Goal: Task Accomplishment & Management: Complete application form

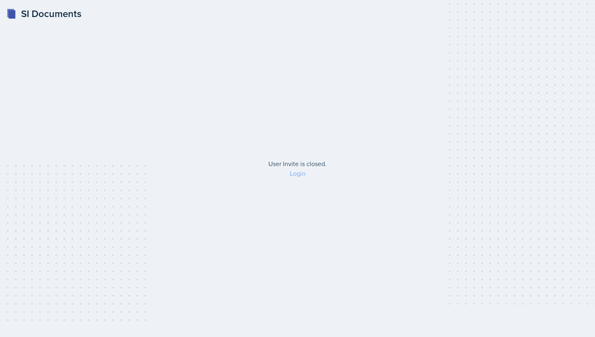
click at [301, 176] on link "Login" at bounding box center [298, 173] width 16 height 9
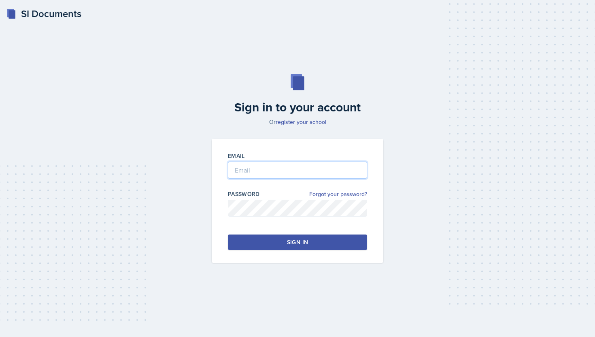
click at [304, 169] on input "email" at bounding box center [297, 169] width 139 height 17
click at [305, 171] on input "email" at bounding box center [297, 169] width 139 height 17
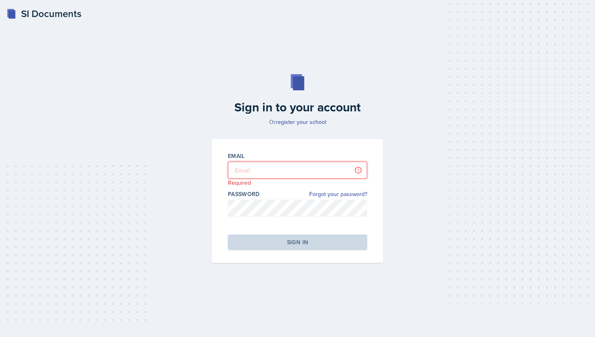
type input "Ibarra Rodriguez"
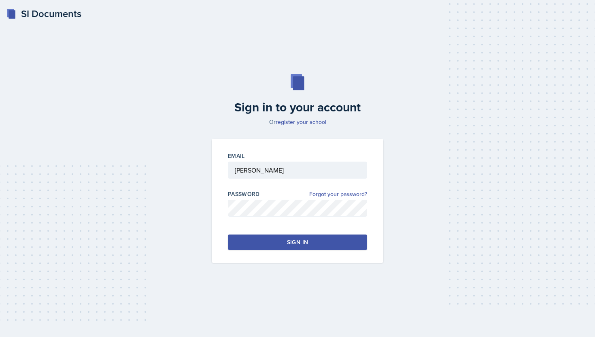
click at [300, 246] on button "Sign in" at bounding box center [297, 241] width 139 height 15
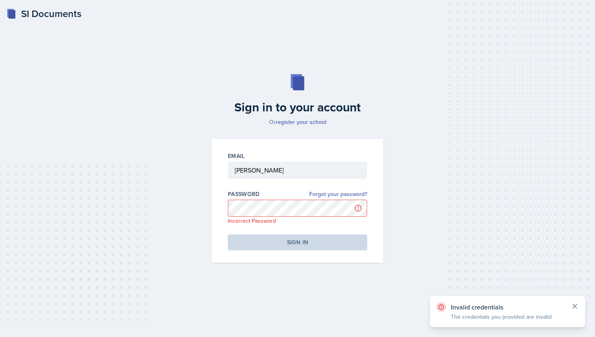
click at [570, 304] on icon at bounding box center [574, 306] width 8 height 8
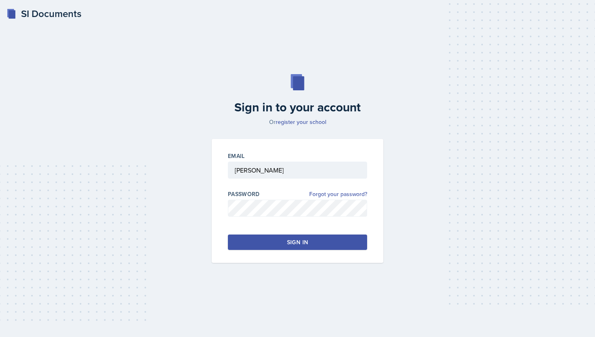
click at [326, 236] on button "Sign in" at bounding box center [297, 241] width 139 height 15
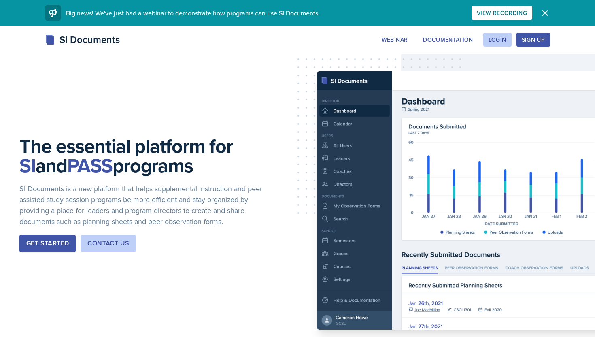
click at [532, 42] on div "Sign Up" at bounding box center [532, 39] width 23 height 6
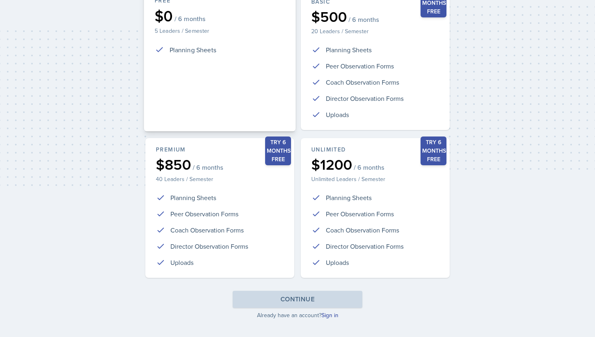
scroll to position [136, 0]
click at [327, 311] on link "Sign in" at bounding box center [329, 314] width 17 height 8
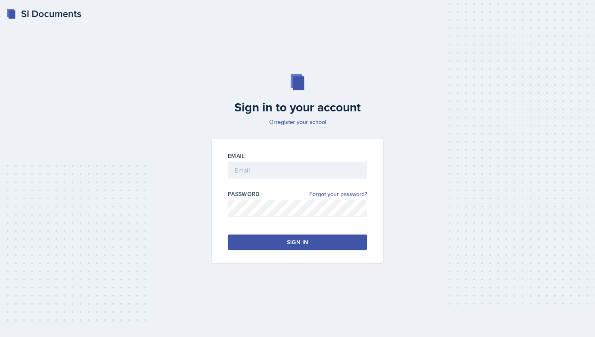
click at [311, 184] on div at bounding box center [297, 182] width 139 height 8
click at [311, 174] on input "email" at bounding box center [297, 169] width 139 height 17
click at [309, 235] on button "Sign in" at bounding box center [297, 241] width 139 height 15
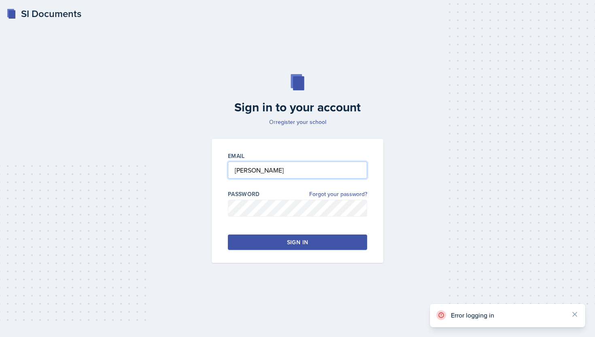
click at [233, 169] on input "Ibarra Rodriguez" at bounding box center [297, 169] width 139 height 17
click at [306, 172] on input "Samy Ibarra Rodriguez" at bounding box center [297, 169] width 139 height 17
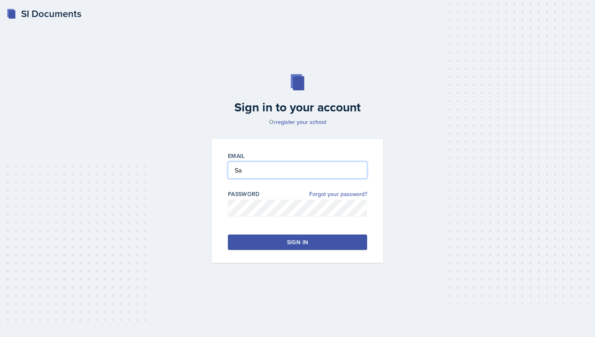
type input "S"
type input "[EMAIL_ADDRESS][DOMAIN_NAME]"
click at [315, 245] on button "Sign in" at bounding box center [297, 241] width 139 height 15
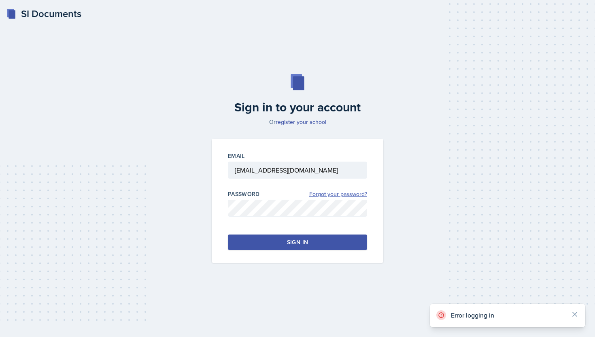
click at [350, 192] on link "Forgot your password?" at bounding box center [338, 194] width 58 height 8
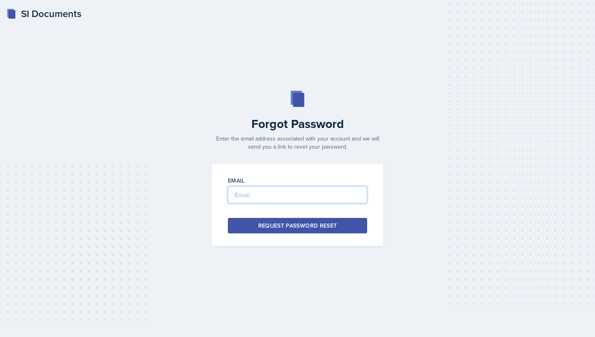
click at [328, 201] on input "email" at bounding box center [297, 194] width 139 height 17
type input "[EMAIL_ADDRESS][DOMAIN_NAME]"
click at [328, 227] on div "Request Password Reset" at bounding box center [297, 225] width 79 height 8
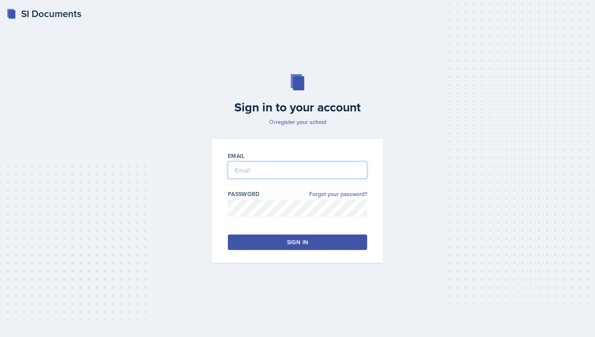
click at [242, 170] on input "email" at bounding box center [297, 169] width 139 height 17
click at [304, 254] on div "Email goldentepig@hotmail.com Password Forgot your password? Sign in" at bounding box center [298, 201] width 172 height 124
click at [304, 250] on div "Email goldentepig@hotmail.com Password Forgot your password? Sign in" at bounding box center [298, 201] width 172 height 124
click at [304, 241] on div "Sign in" at bounding box center [297, 242] width 21 height 8
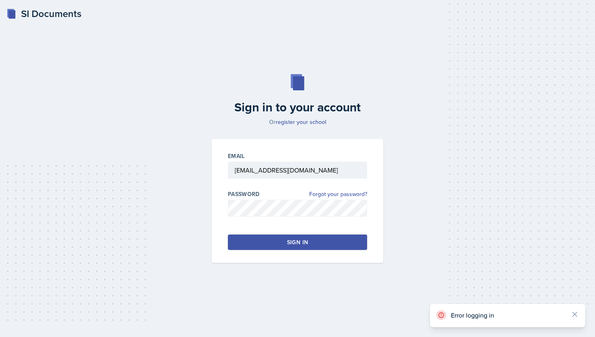
click at [298, 242] on div "Sign in" at bounding box center [297, 242] width 21 height 8
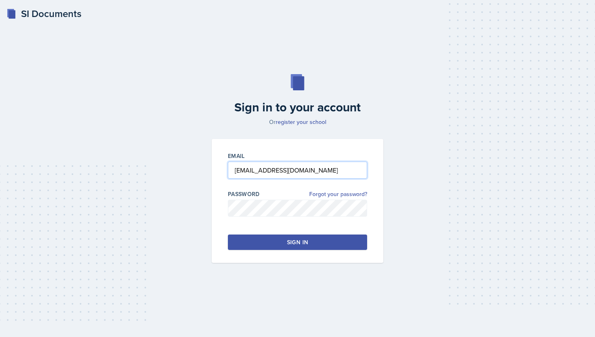
click at [312, 174] on input "goldentepig@hotmail.com" at bounding box center [297, 169] width 139 height 17
type input "g"
type input "[EMAIL_ADDRESS][DOMAIN_NAME]"
click at [320, 241] on button "Sign in" at bounding box center [297, 241] width 139 height 15
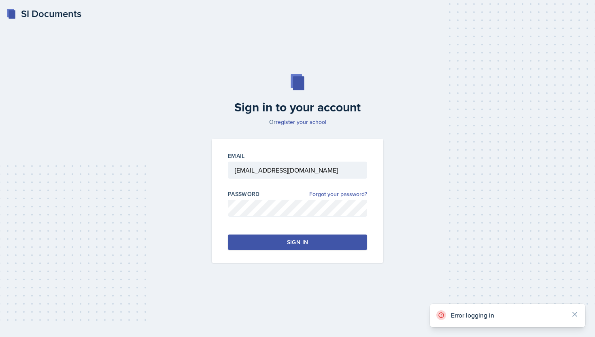
click at [336, 237] on button "Sign in" at bounding box center [297, 241] width 139 height 15
click at [313, 192] on link "Forgot your password?" at bounding box center [338, 194] width 58 height 8
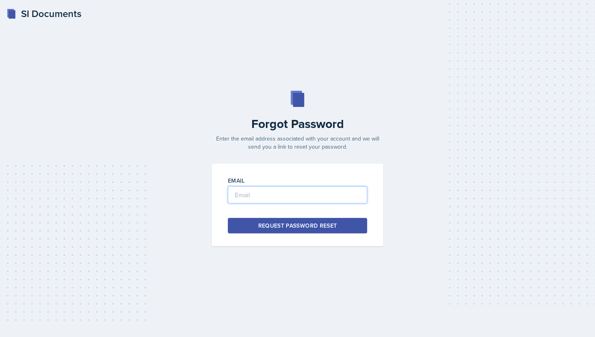
click at [306, 195] on input "email" at bounding box center [297, 194] width 139 height 17
type input "[EMAIL_ADDRESS][DOMAIN_NAME]"
click at [314, 224] on div "Request Password Reset" at bounding box center [297, 225] width 79 height 8
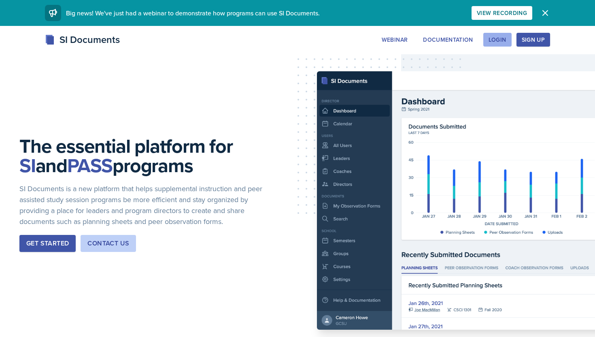
click at [505, 36] on div "Login" at bounding box center [497, 39] width 18 height 6
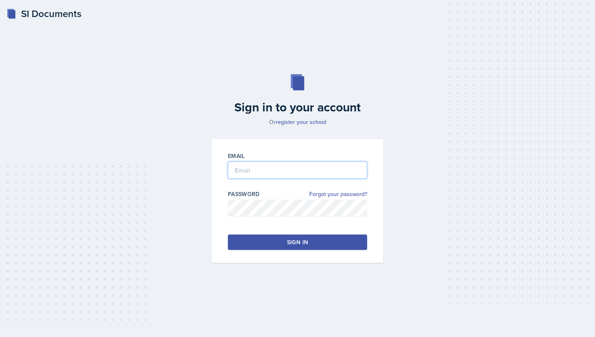
click at [329, 164] on input "email" at bounding box center [297, 169] width 139 height 17
type input "sibarra"
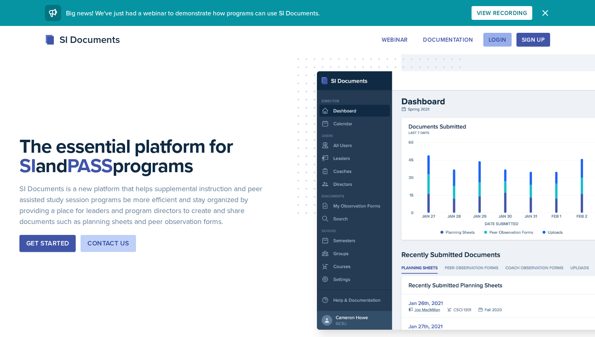
click at [493, 38] on div "Login" at bounding box center [497, 39] width 18 height 6
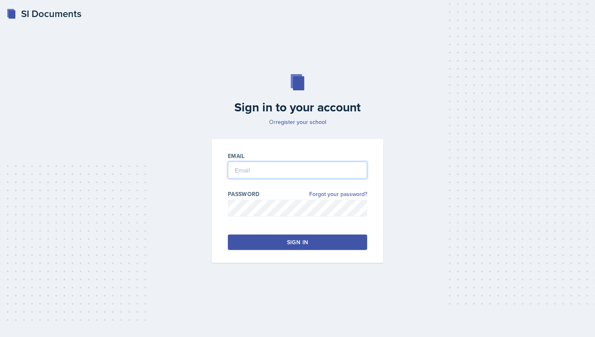
click at [294, 174] on input "email" at bounding box center [297, 169] width 139 height 17
type input "[EMAIL_ADDRESS][DOMAIN_NAME]"
click at [309, 240] on button "Sign in" at bounding box center [297, 241] width 139 height 15
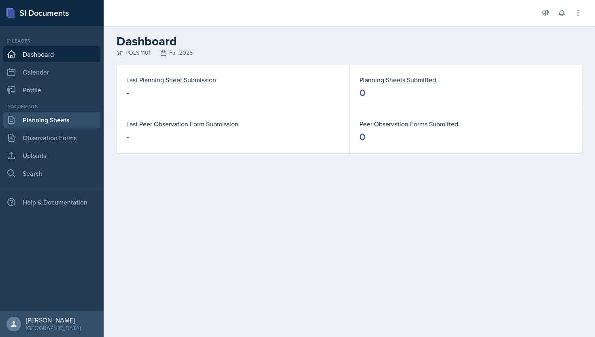
click at [66, 123] on link "Planning Sheets" at bounding box center [51, 120] width 97 height 16
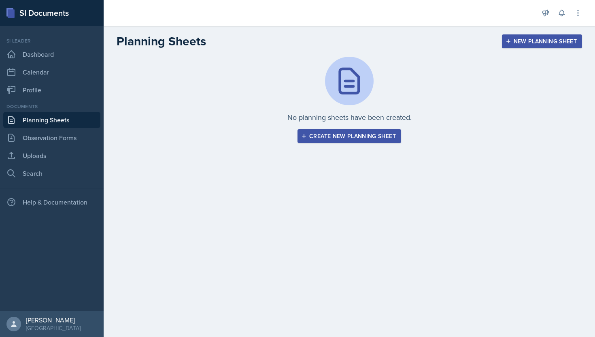
click at [326, 134] on div "Create new planning sheet" at bounding box center [349, 136] width 93 height 6
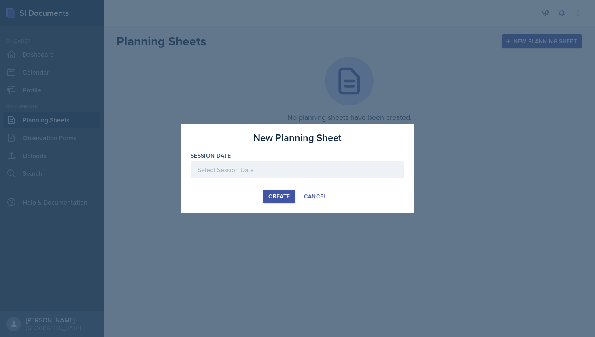
click at [282, 170] on div at bounding box center [298, 169] width 214 height 17
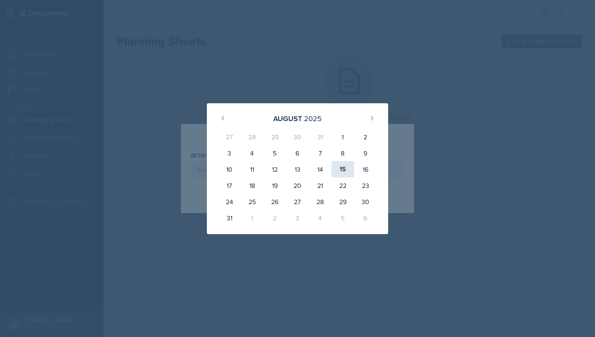
click at [347, 172] on div "15" at bounding box center [342, 169] width 23 height 16
type input "[DATE]"
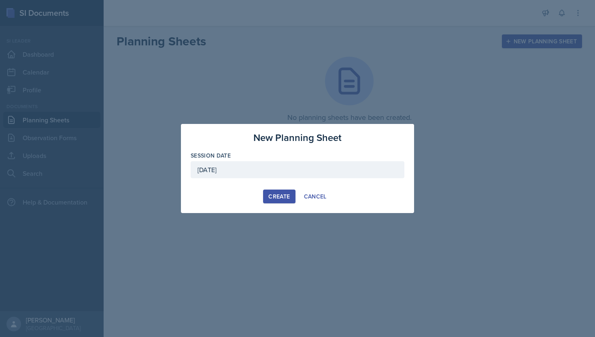
click at [277, 195] on div "Create" at bounding box center [278, 196] width 21 height 6
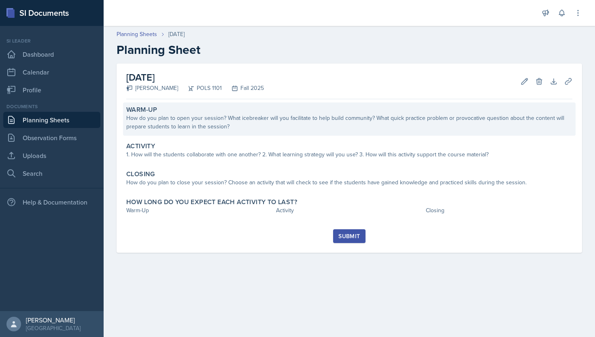
click at [242, 124] on div "How do you plan to open your session? What icebreaker will you facilitate to he…" at bounding box center [349, 122] width 446 height 17
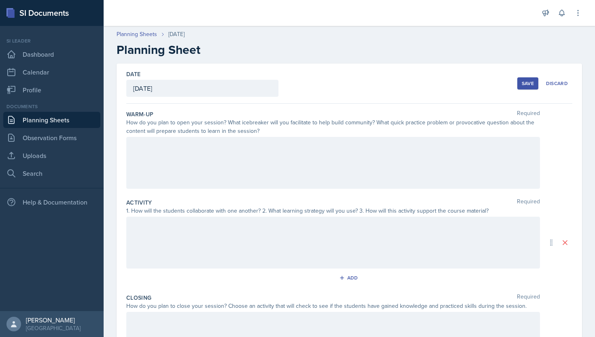
click at [233, 150] on div at bounding box center [332, 163] width 413 height 52
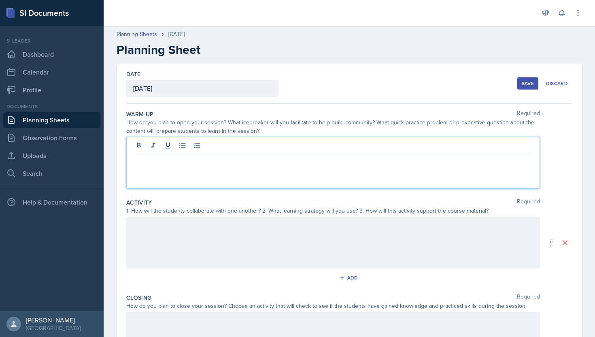
paste div
click at [135, 161] on p "•Ice Breaker: If you could have any super power, which one would it be?" at bounding box center [333, 160] width 400 height 10
click at [451, 166] on p at bounding box center [333, 169] width 400 height 10
click at [438, 159] on p "I plan to open my session up with an Ice Breaker: If you could have any super p…" at bounding box center [333, 160] width 400 height 10
click at [270, 161] on p "I plan to open my session up with an Ice Breaker: If you could have any super p…" at bounding box center [333, 160] width 400 height 10
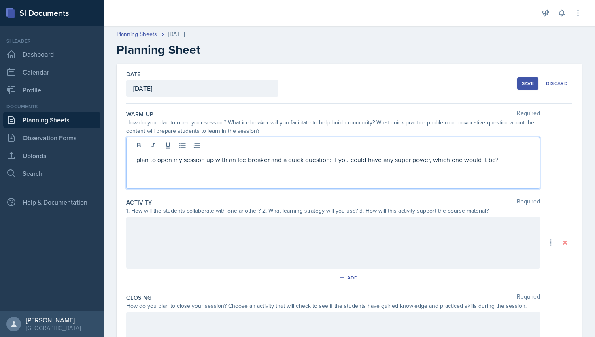
click at [508, 163] on p "I plan to open my session up with an Ice Breaker and a quick question: If you c…" at bounding box center [333, 160] width 400 height 10
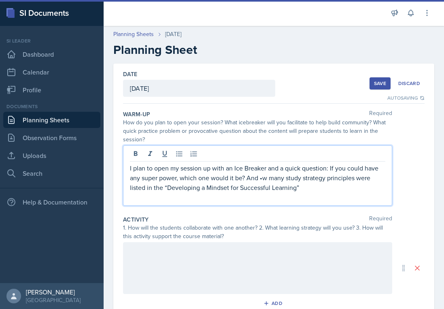
click at [268, 178] on p "I plan to open my session up with an Ice Breaker and a quick question: If you c…" at bounding box center [257, 177] width 255 height 29
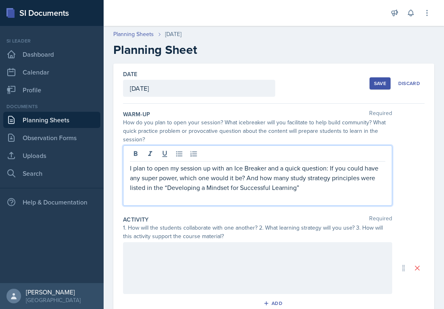
click at [260, 176] on p "I plan to open my session up with an Ice Breaker and a quick question: If you c…" at bounding box center [257, 177] width 255 height 29
click at [245, 178] on p "I plan to open my session up with an Ice Breaker and a quick question: If you c…" at bounding box center [257, 177] width 255 height 29
click at [295, 188] on p "I plan to open my session up with an Ice Breaker and a quick question: If you c…" at bounding box center [257, 177] width 255 height 29
click at [301, 188] on p "I plan to open my session up with an Ice Breaker and a quick question: If you c…" at bounding box center [257, 177] width 255 height 29
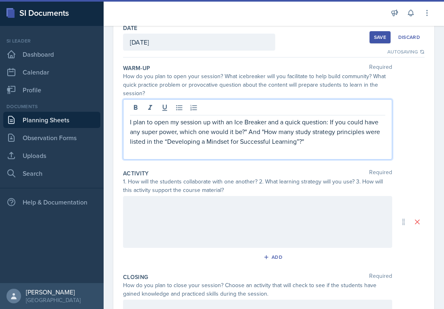
click at [250, 227] on div at bounding box center [257, 222] width 269 height 52
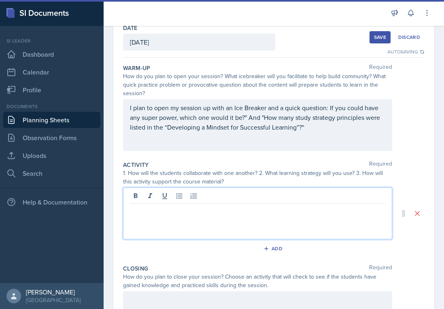
scroll to position [60, 0]
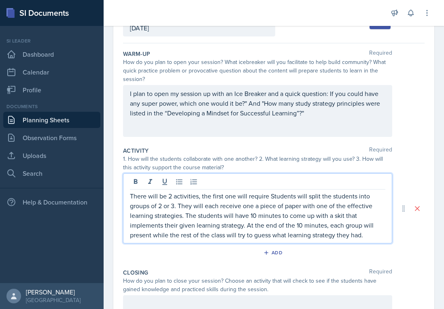
click at [273, 195] on p "There will be 2 activities, the first one will require Students will split the …" at bounding box center [257, 215] width 255 height 49
click at [370, 237] on p "There will be 2 activities, the first one will require students will split the …" at bounding box center [257, 215] width 255 height 49
click at [307, 195] on p "There will be 2 activities, the first one will require students will split the …" at bounding box center [257, 215] width 255 height 49
drag, startPoint x: 352, startPoint y: 197, endPoint x: 314, endPoint y: 196, distance: 37.7
click at [314, 197] on p "There will be 2 activities, the first one will require students to split the st…" at bounding box center [257, 215] width 255 height 49
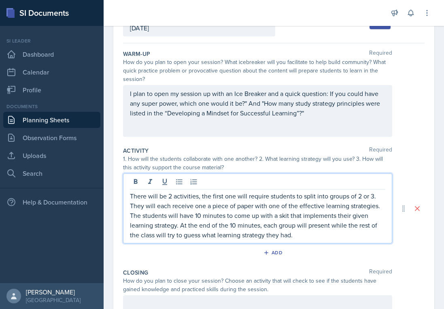
click at [318, 238] on p "There will be 2 activities, the first one will require students to split into g…" at bounding box center [257, 215] width 255 height 49
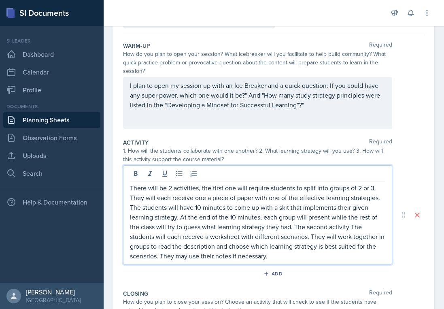
click at [363, 227] on p "There will be 2 activities, the first one will require students to split into g…" at bounding box center [257, 222] width 255 height 78
click at [352, 227] on p "There will be 2 activities, the first one will require students to split into g…" at bounding box center [257, 222] width 255 height 78
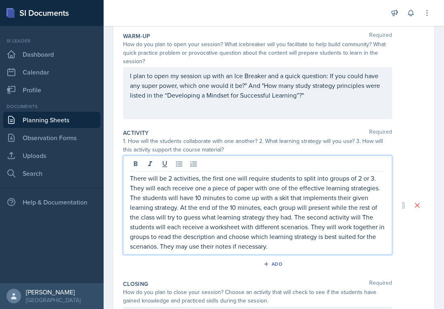
scroll to position [81, 0]
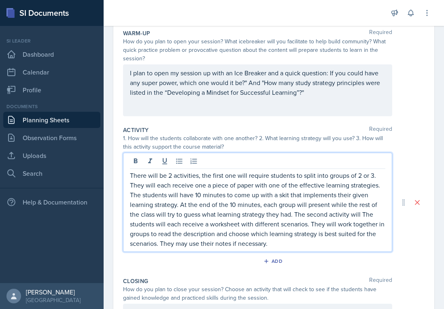
click at [375, 215] on p "There will be 2 activities, the first one will require students to split into g…" at bounding box center [257, 209] width 255 height 78
click at [193, 224] on p "There will be 2 activities, the first one will require students to split into g…" at bounding box center [257, 209] width 255 height 78
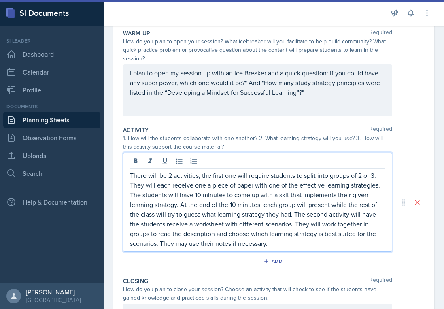
click at [308, 245] on p "There will be 2 activities, the first one will require students to split into g…" at bounding box center [257, 209] width 255 height 78
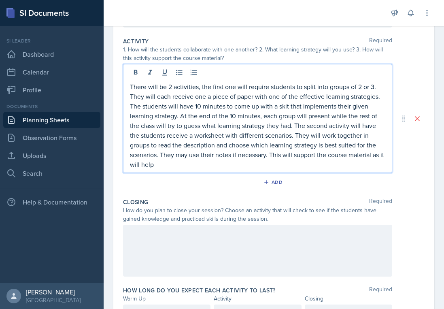
scroll to position [154, 0]
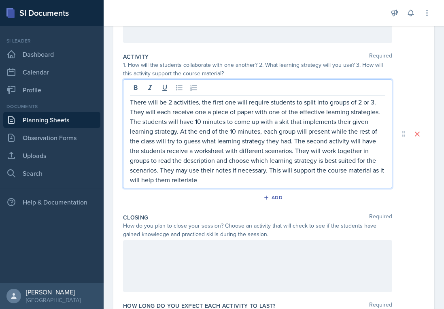
click at [184, 178] on p "There will be 2 activities, the first one will require students to split into g…" at bounding box center [257, 140] width 255 height 87
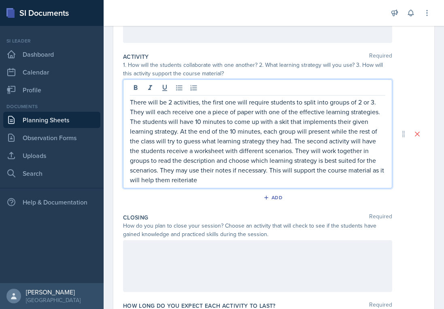
click at [184, 178] on p "There will be 2 activities, the first one will require students to split into g…" at bounding box center [257, 140] width 255 height 87
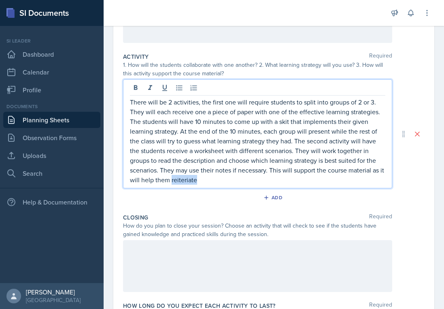
click at [184, 178] on p "There will be 2 activities, the first one will require students to split into g…" at bounding box center [257, 140] width 255 height 87
click at [200, 179] on p "There will be 2 activities, the first one will require students to split into g…" at bounding box center [257, 140] width 255 height 87
click at [185, 181] on p "There will be 2 activities, the first one will require students to split into g…" at bounding box center [257, 140] width 255 height 87
click at [193, 180] on p "There will be 2 activities, the first one will require students to split into g…" at bounding box center [257, 140] width 255 height 87
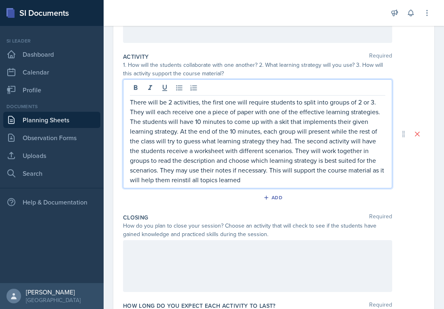
click at [179, 182] on p "There will be 2 activities, the first one will require students to split into g…" at bounding box center [257, 140] width 255 height 87
click at [242, 182] on p "There will be 2 activities, the first one will require students to split into g…" at bounding box center [257, 140] width 255 height 87
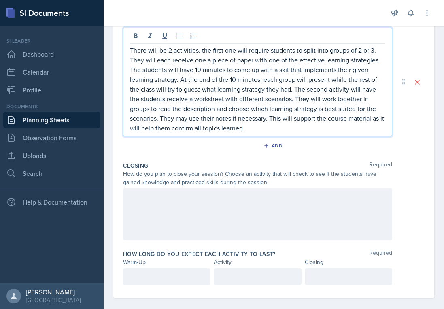
click at [242, 209] on div at bounding box center [257, 214] width 269 height 52
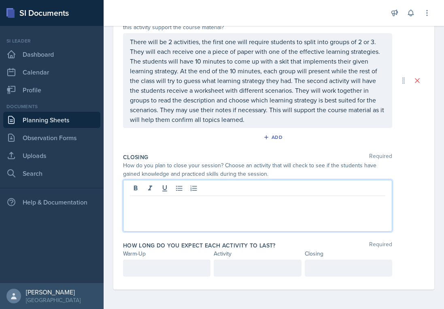
scroll to position [200, 0]
paste div
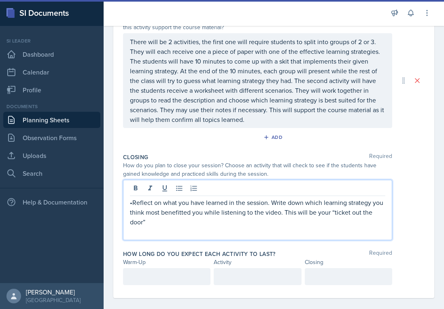
scroll to position [209, 0]
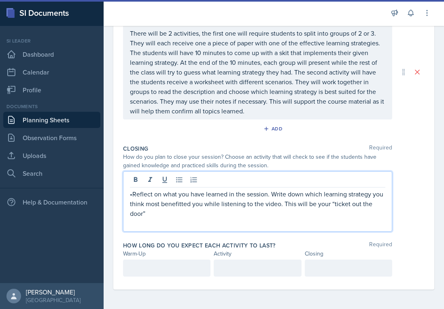
click at [133, 191] on p "•Reflect on what you have learned in the session. Write down which learning str…" at bounding box center [257, 203] width 255 height 29
click at [159, 216] on p "Reflect on what you have learned in the session. Write down which learning stra…" at bounding box center [257, 203] width 255 height 29
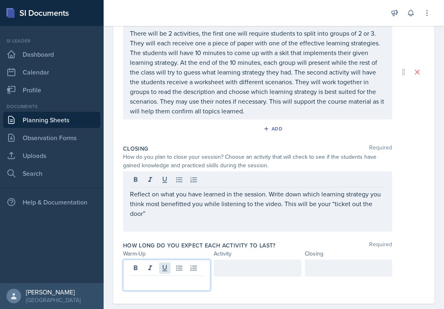
click at [163, 264] on div at bounding box center [166, 274] width 87 height 31
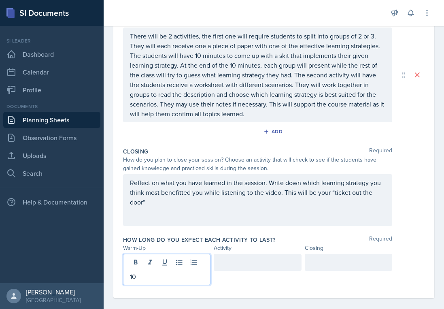
click at [241, 267] on div at bounding box center [257, 262] width 87 height 17
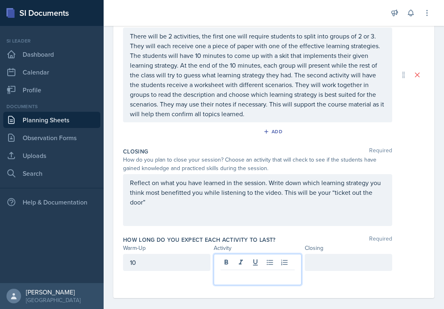
scroll to position [214, 0]
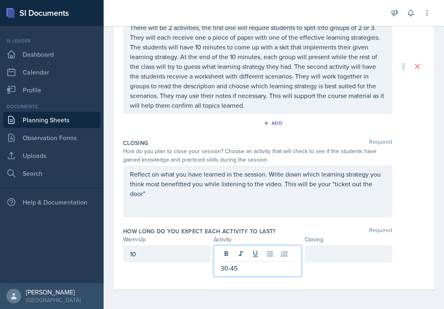
click at [330, 250] on div at bounding box center [348, 253] width 87 height 17
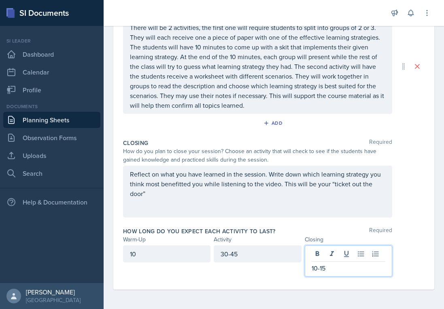
click at [299, 231] on div "How long do you expect each activity to last? Required" at bounding box center [273, 231] width 301 height 8
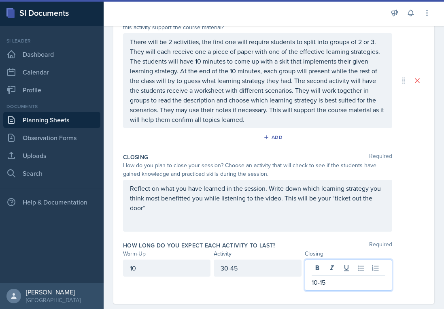
click at [333, 277] on p "10-15" at bounding box center [348, 282] width 74 height 10
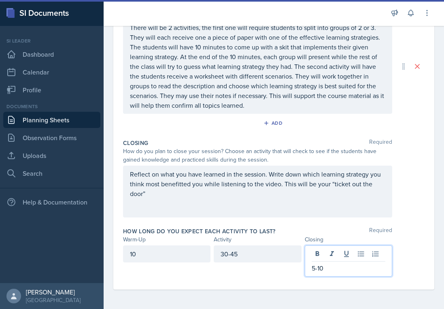
click at [400, 243] on div "Warm-Up Activity Closing" at bounding box center [273, 239] width 301 height 8
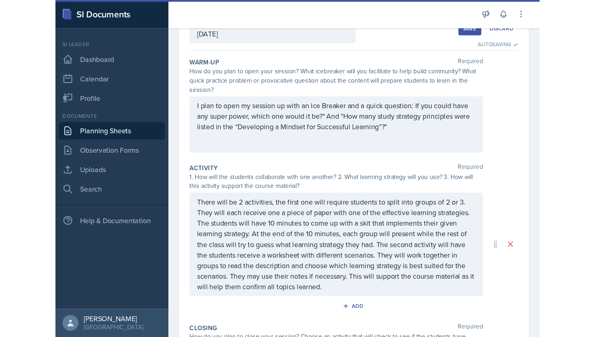
scroll to position [0, 0]
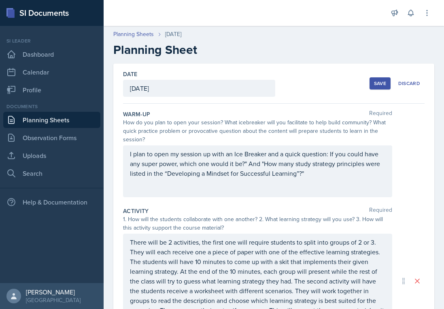
click at [380, 79] on button "Save" at bounding box center [379, 83] width 21 height 12
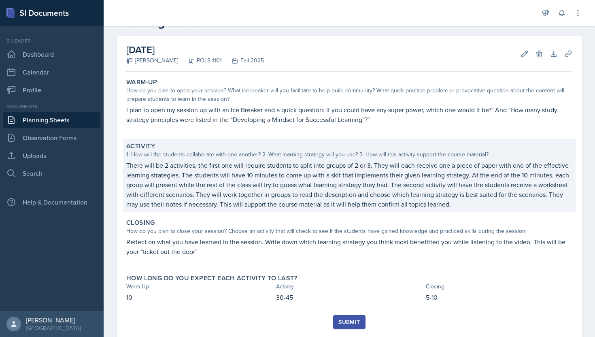
scroll to position [27, 0]
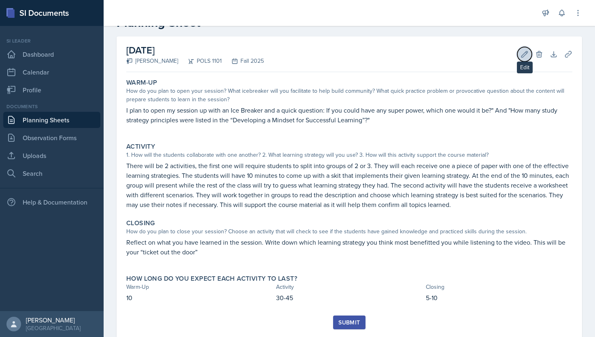
click at [524, 50] on icon at bounding box center [524, 54] width 8 height 8
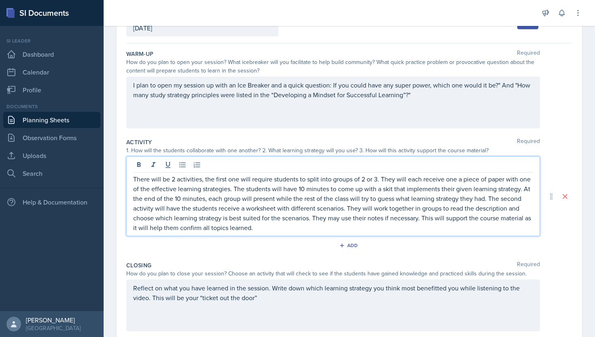
scroll to position [74, 0]
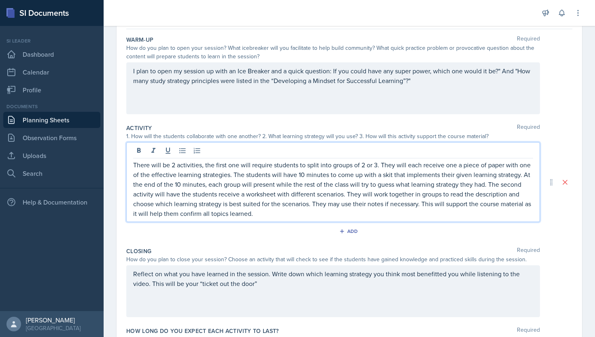
click at [487, 186] on p "There will be 2 activities, the first one will require students to split into g…" at bounding box center [333, 189] width 400 height 58
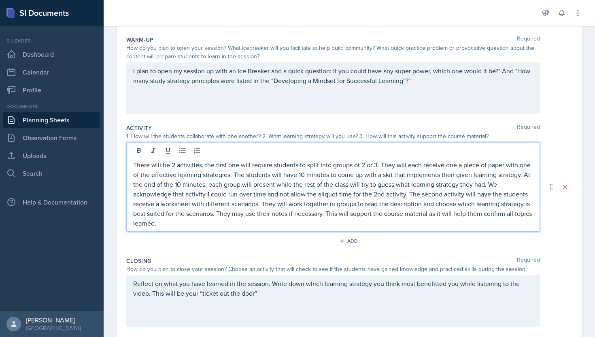
click at [442, 196] on p "There will be 2 activities, the first one will require students to split into g…" at bounding box center [333, 194] width 400 height 68
click at [409, 221] on p "There will be 2 activities, the first one will require students to split into g…" at bounding box center [333, 194] width 400 height 68
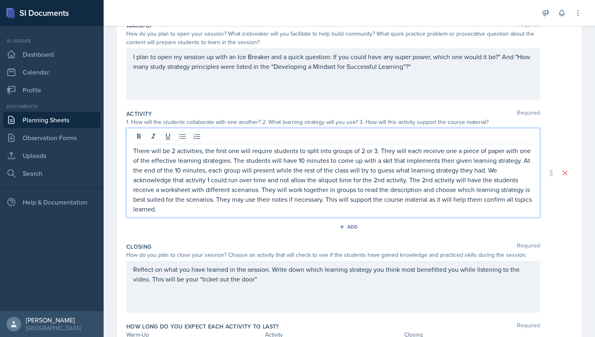
scroll to position [0, 0]
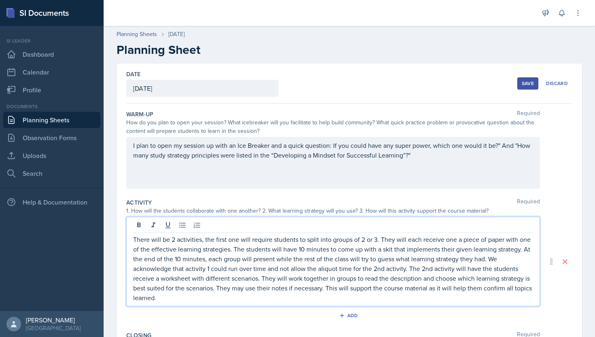
click at [528, 83] on div "Save" at bounding box center [527, 83] width 12 height 6
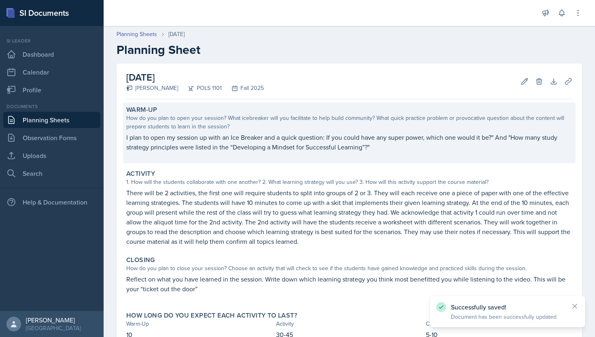
scroll to position [58, 0]
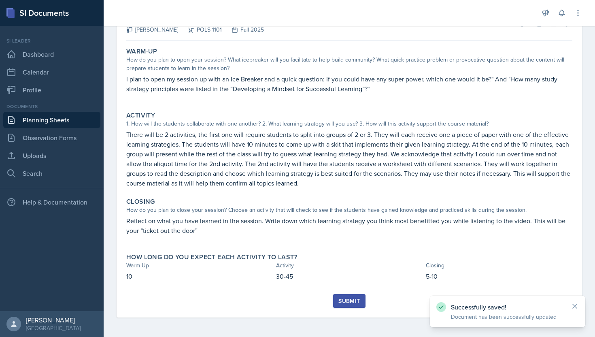
click at [350, 303] on div "Submit" at bounding box center [348, 300] width 21 height 6
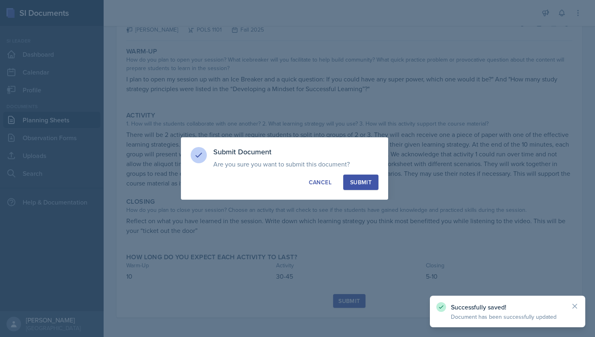
click at [358, 181] on div "Submit" at bounding box center [360, 182] width 21 height 8
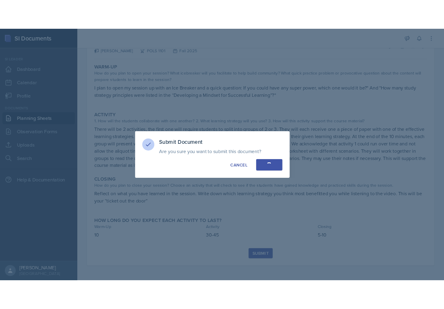
scroll to position [35, 0]
